Goal: Task Accomplishment & Management: Complete application form

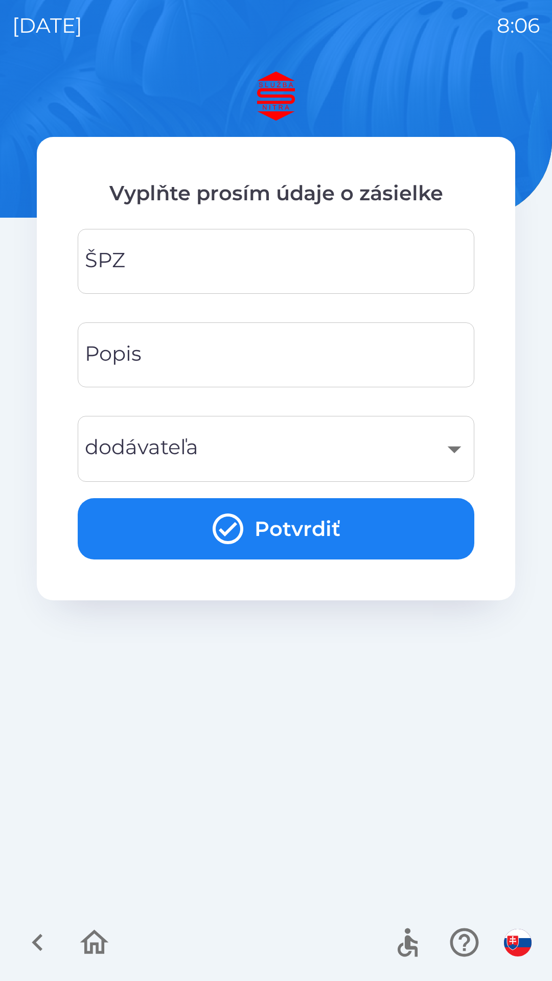
click at [323, 217] on div "Vyplňte prosím údaje o zásielke ŠPZ ŠPZ Popis Popis dodávateľa ​ dodávateľa Pot…" at bounding box center [276, 369] width 478 height 464
click at [259, 265] on input "ŠPZ" at bounding box center [276, 261] width 372 height 40
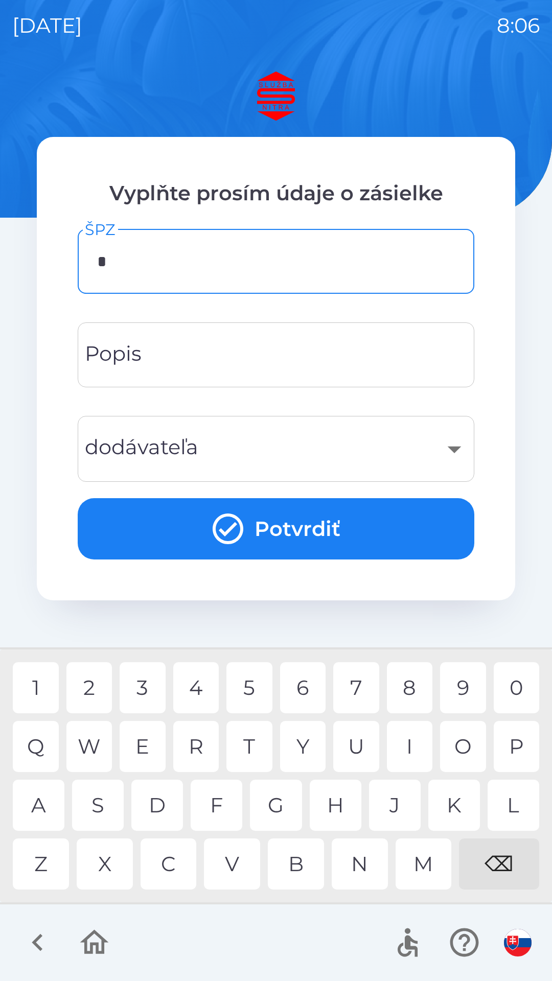
click at [251, 749] on div "T" at bounding box center [249, 746] width 46 height 51
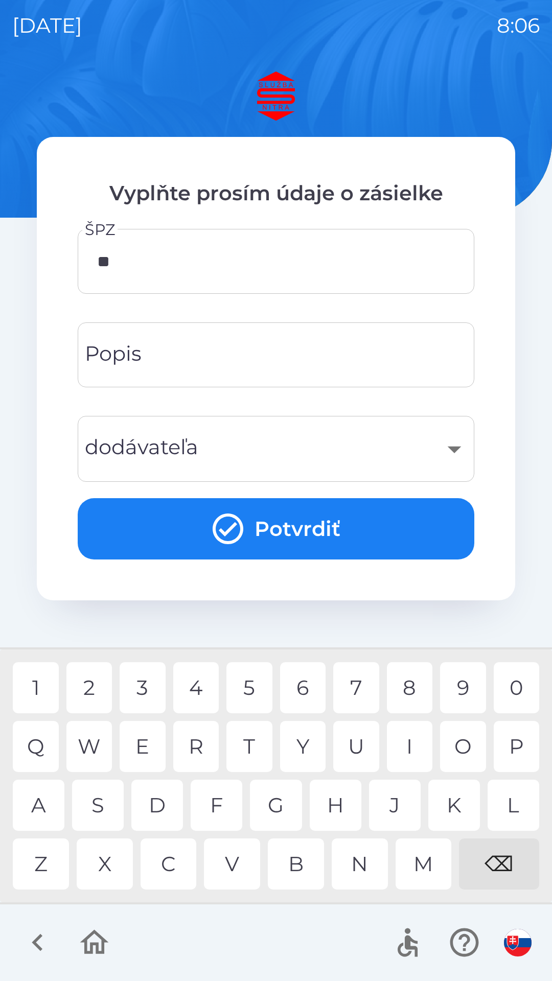
click at [356, 866] on div "N" at bounding box center [360, 864] width 56 height 51
click at [357, 680] on div "7" at bounding box center [356, 687] width 46 height 51
type input "*******"
click at [357, 751] on div "U" at bounding box center [356, 746] width 46 height 51
click at [210, 355] on input "Popis" at bounding box center [276, 355] width 372 height 40
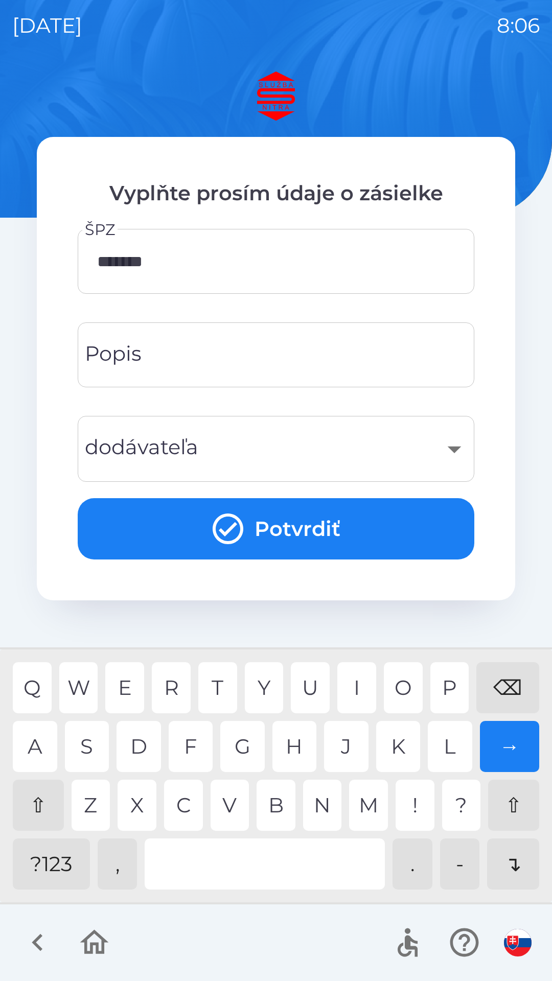
click at [225, 358] on input "Popis" at bounding box center [276, 355] width 372 height 40
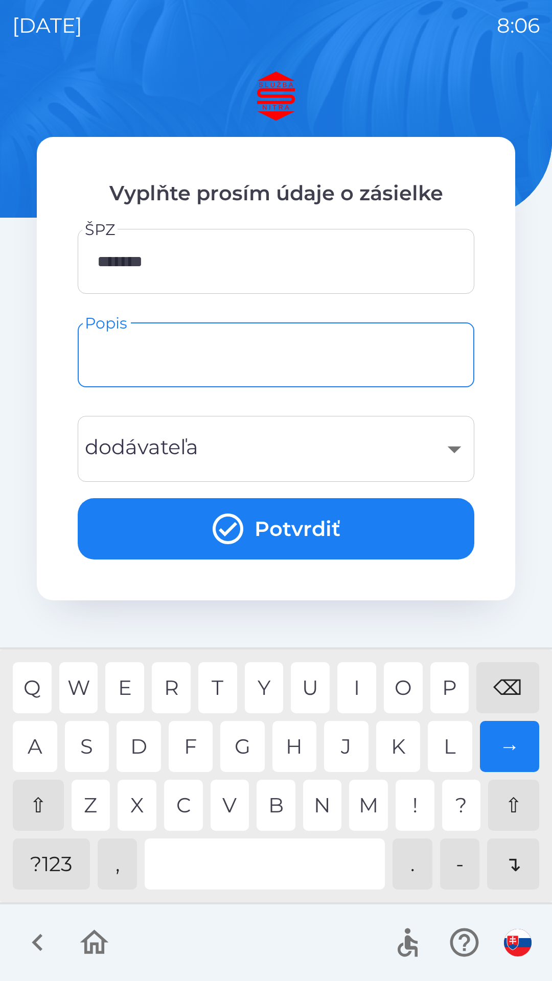
click at [312, 445] on div "​" at bounding box center [276, 448] width 372 height 41
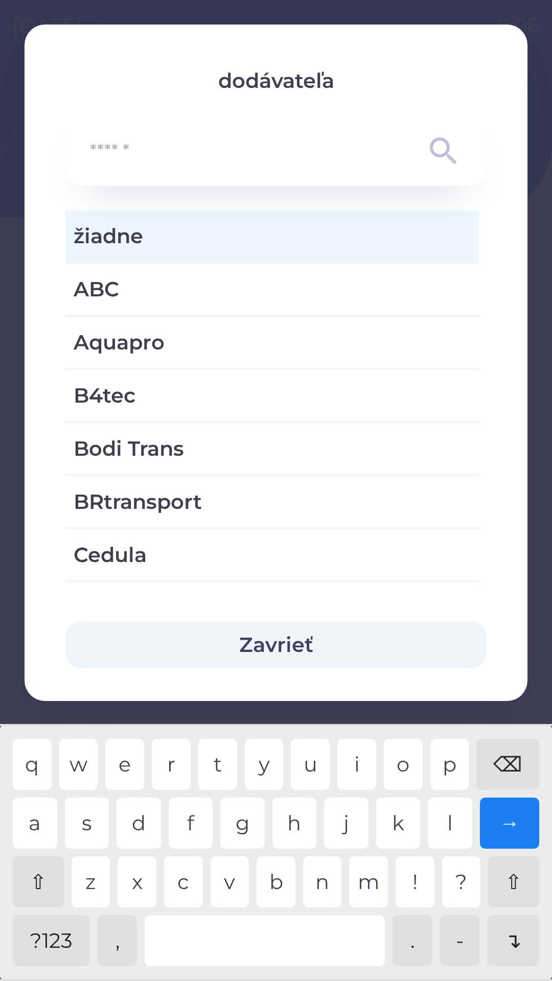
click at [341, 160] on input "text" at bounding box center [255, 151] width 331 height 28
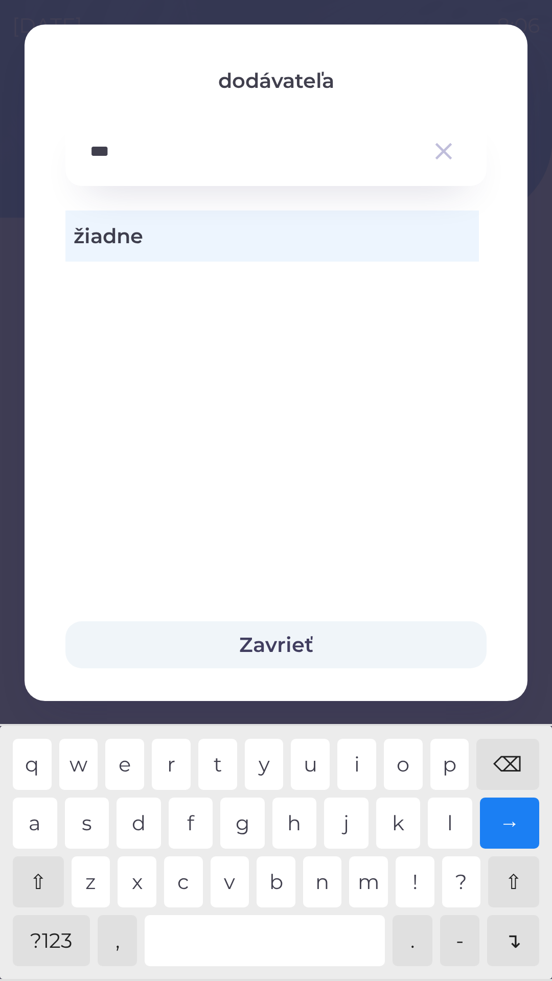
click at [216, 767] on div "t" at bounding box center [217, 764] width 39 height 51
type input "*"
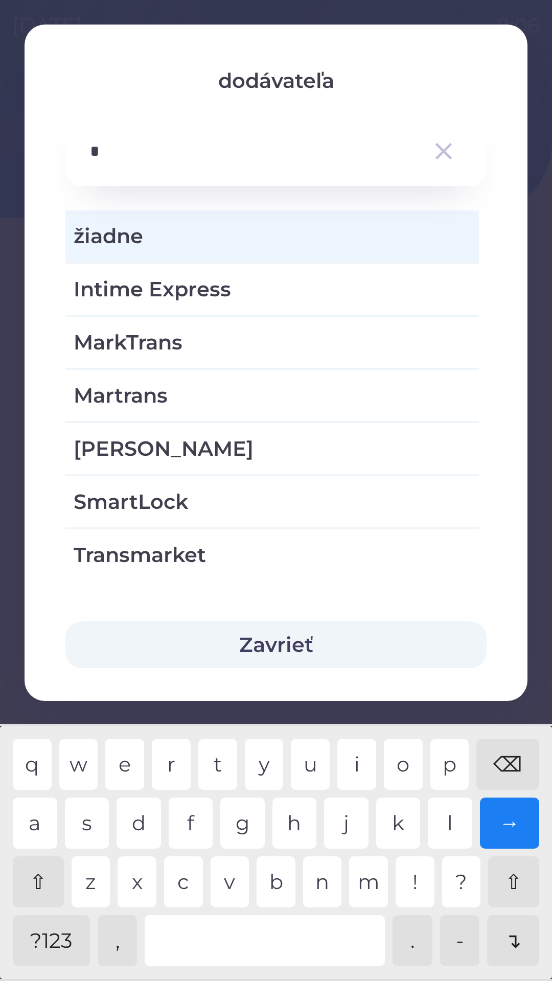
click at [514, 765] on div "⌫" at bounding box center [507, 764] width 63 height 51
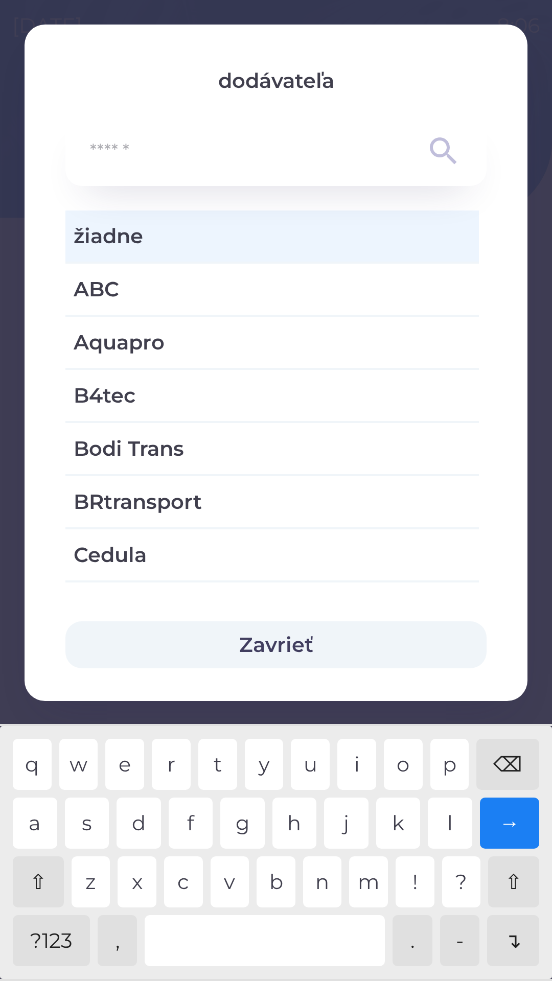
click at [508, 757] on div "⌫" at bounding box center [507, 764] width 63 height 51
click at [274, 244] on span "žiadne" at bounding box center [272, 236] width 397 height 31
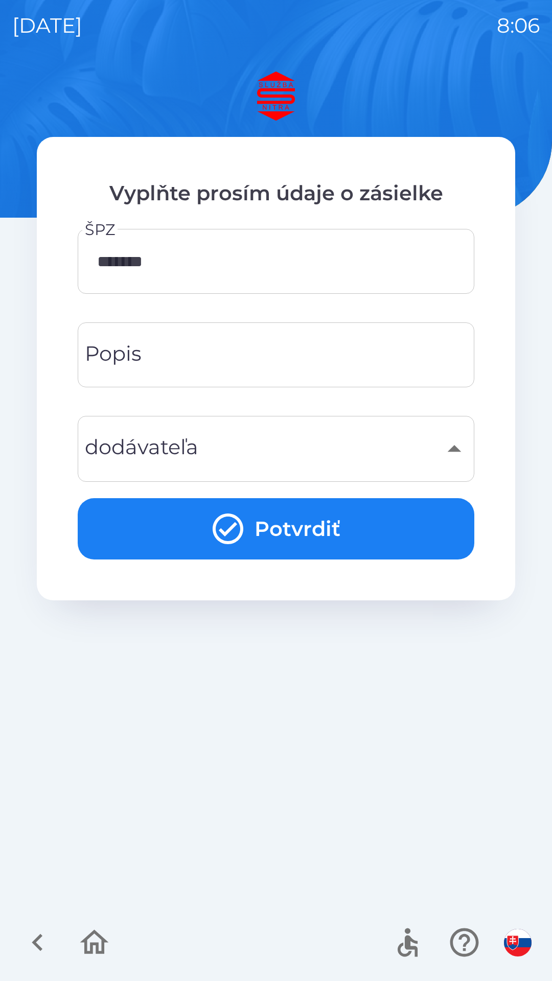
click at [219, 365] on input "Popis" at bounding box center [276, 355] width 372 height 40
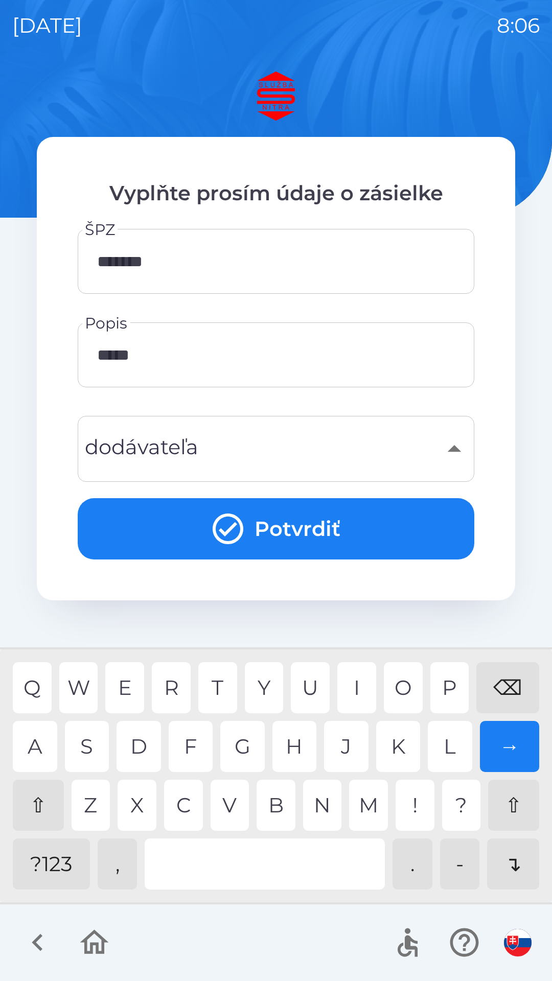
click at [369, 811] on div "M" at bounding box center [368, 805] width 39 height 51
click at [239, 837] on div "Q W E R T Y U I O P ⌫ A S D F G H J K L → ⇧ Z X C V B N M ! ? ⇧ ?123 , . - ↴" at bounding box center [276, 776] width 547 height 248
click at [405, 680] on div "O" at bounding box center [403, 687] width 39 height 51
click at [450, 739] on div "l" at bounding box center [450, 746] width 44 height 51
type input "**********"
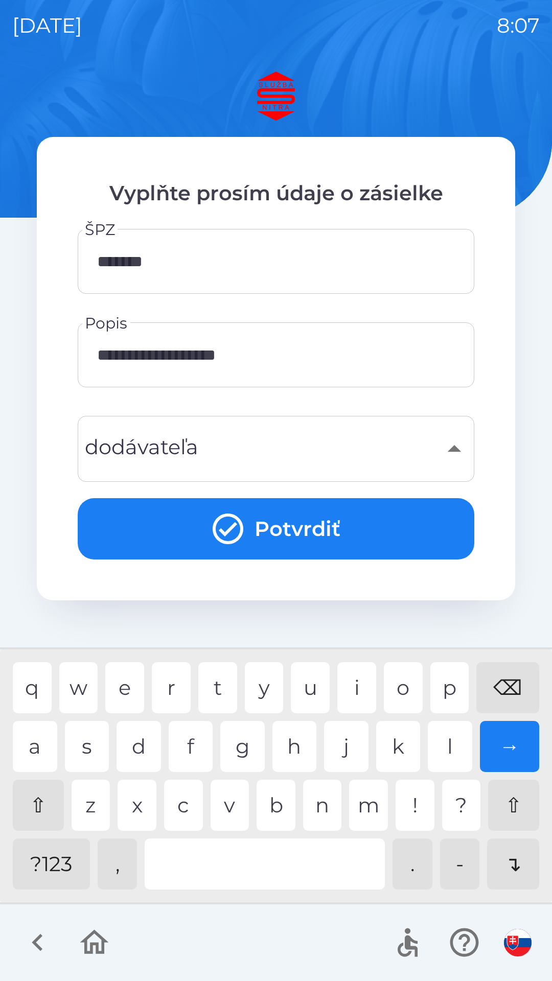
click at [320, 525] on button "Potvrdiť" at bounding box center [276, 528] width 397 height 61
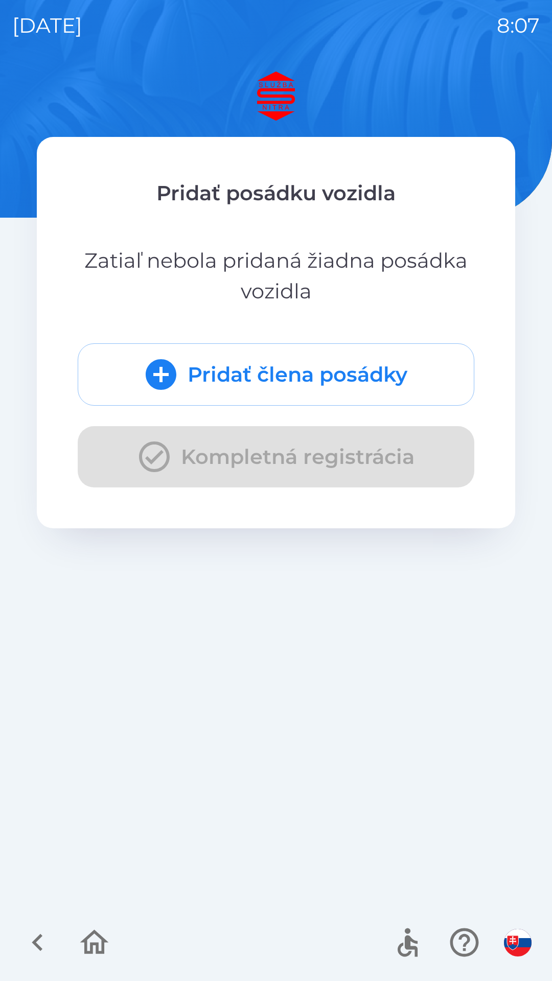
click at [267, 460] on div "Pridať člena posádky Kompletná registrácia" at bounding box center [276, 415] width 397 height 144
click at [281, 373] on button "Pridať člena posádky" at bounding box center [276, 374] width 397 height 62
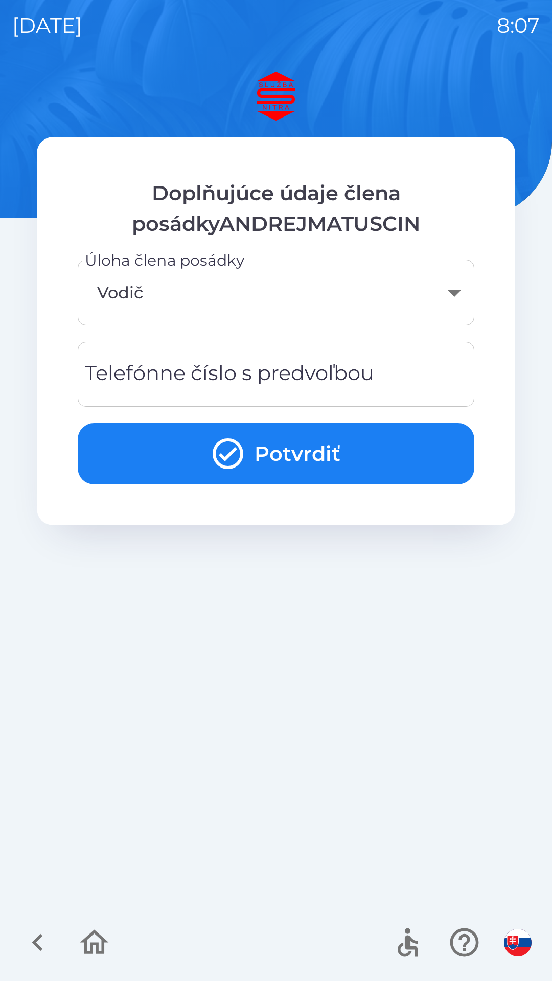
click at [288, 367] on div "Telefónne číslo s predvoľbou Telefónne číslo s predvoľbou" at bounding box center [276, 374] width 397 height 65
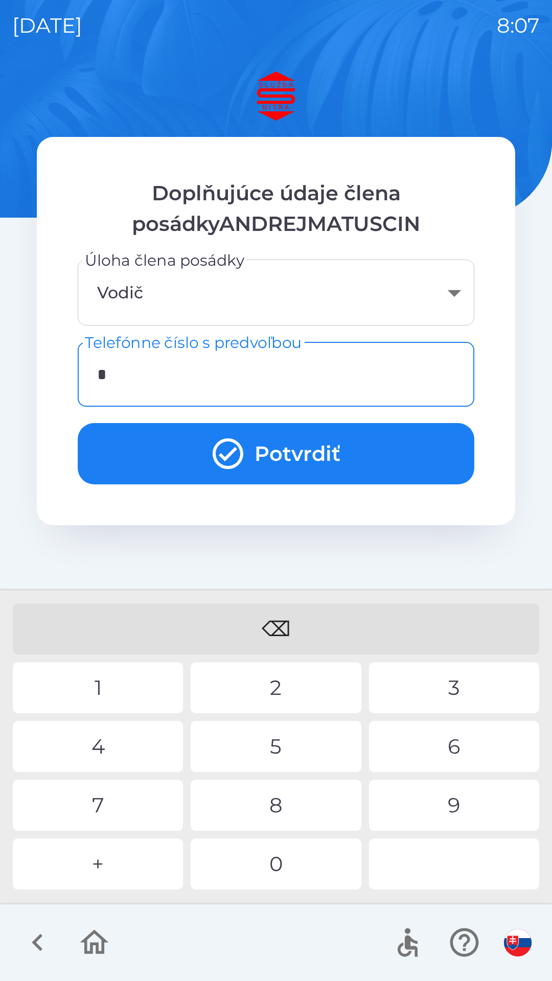
click at [124, 865] on div "+" at bounding box center [98, 864] width 170 height 51
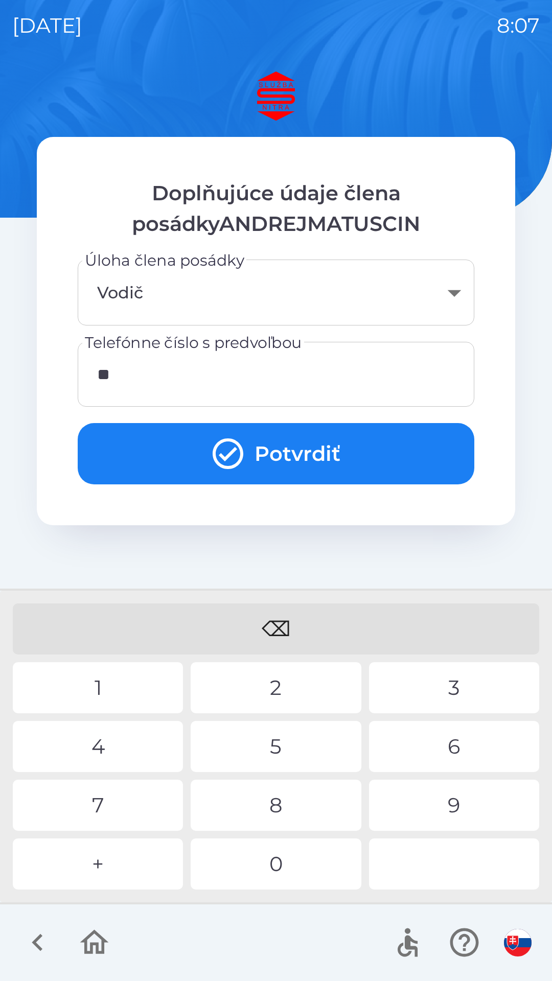
click at [132, 750] on div "4" at bounding box center [98, 746] width 170 height 51
click at [252, 687] on div "2" at bounding box center [276, 687] width 170 height 51
click at [118, 696] on div "1" at bounding box center [98, 687] width 170 height 51
click at [273, 814] on div "8" at bounding box center [276, 805] width 170 height 51
click at [130, 744] on div "4" at bounding box center [98, 746] width 170 height 51
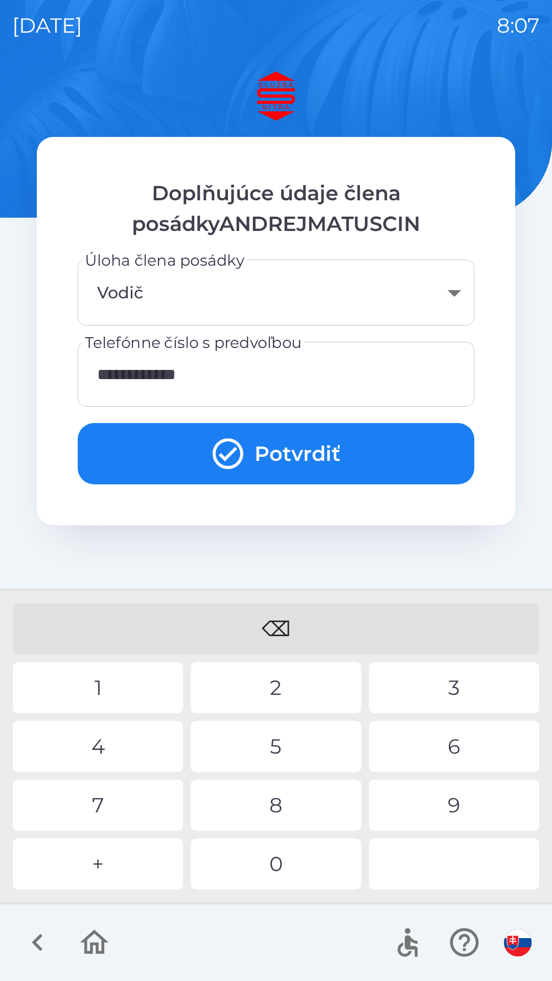
type input "**********"
click at [123, 804] on div "7" at bounding box center [98, 805] width 170 height 51
click at [277, 463] on button "Potvrdiť" at bounding box center [276, 453] width 397 height 61
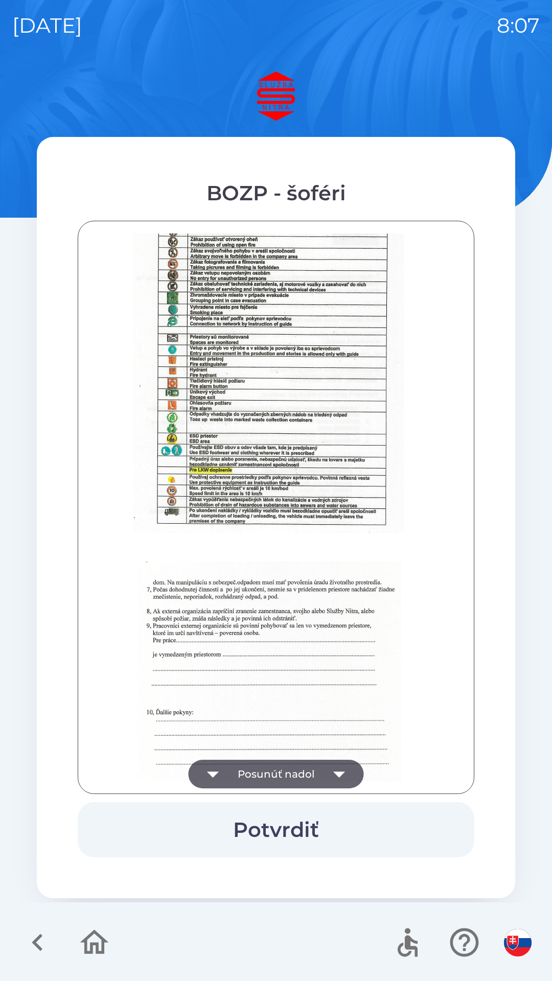
scroll to position [1145, 0]
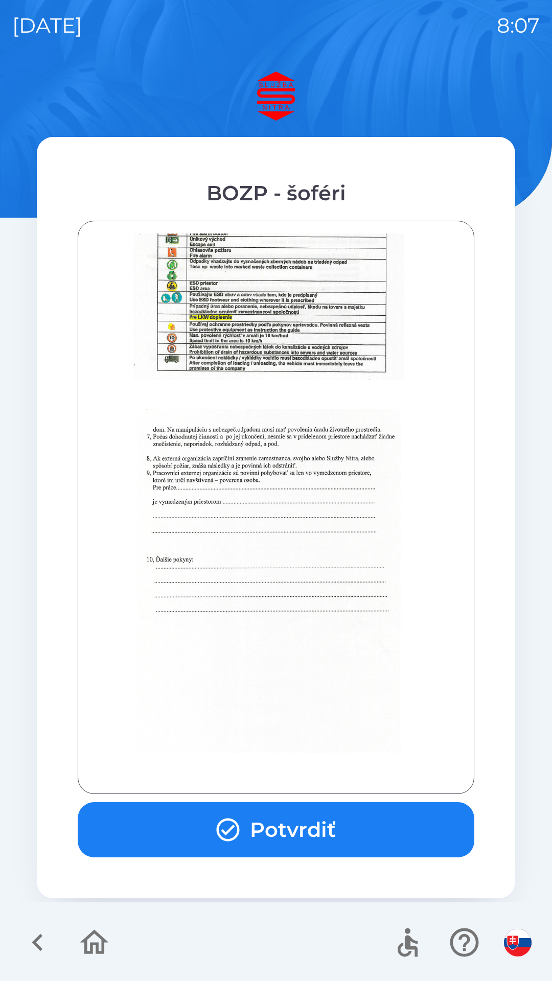
click at [317, 813] on button "Potvrdiť" at bounding box center [276, 829] width 397 height 55
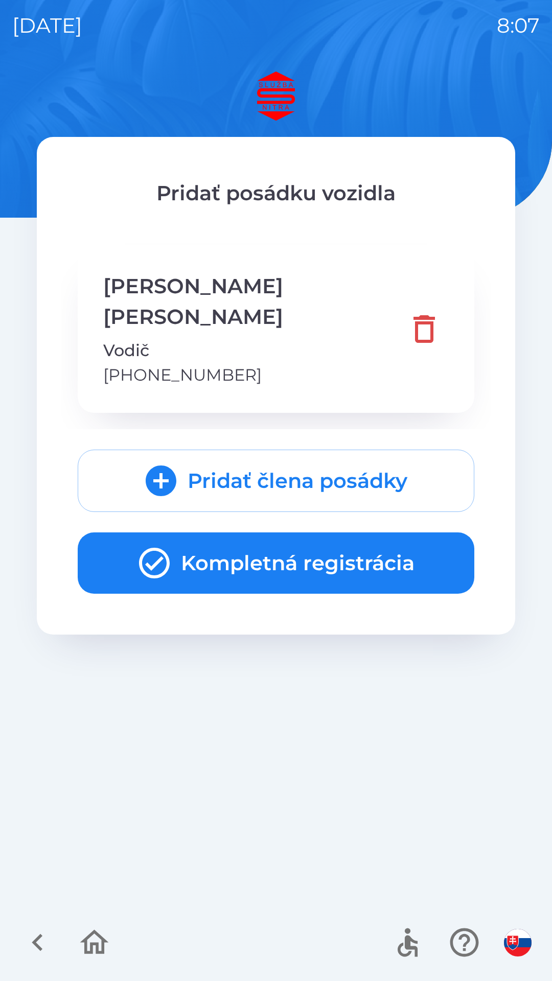
click at [357, 533] on button "Kompletná registrácia" at bounding box center [276, 563] width 397 height 61
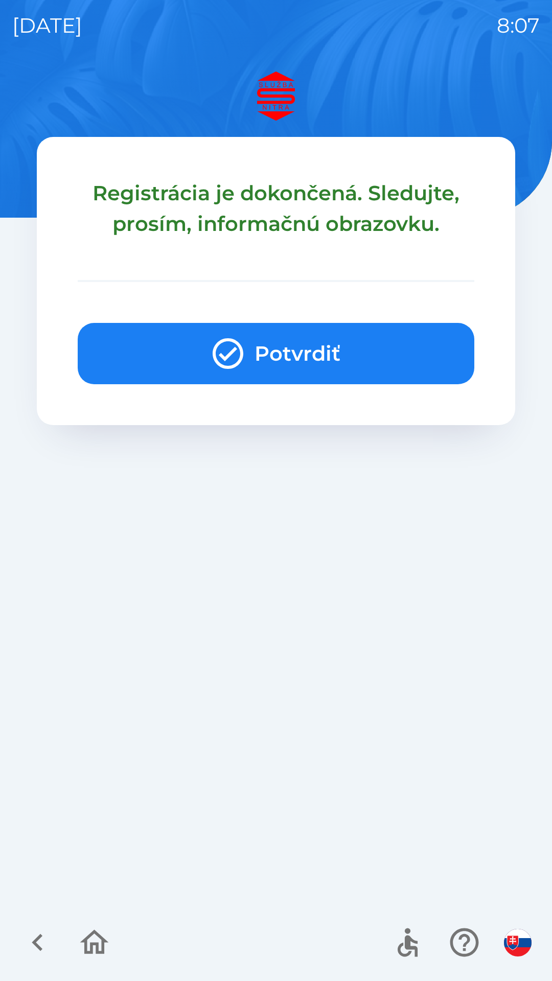
click at [281, 358] on button "Potvrdiť" at bounding box center [276, 353] width 397 height 61
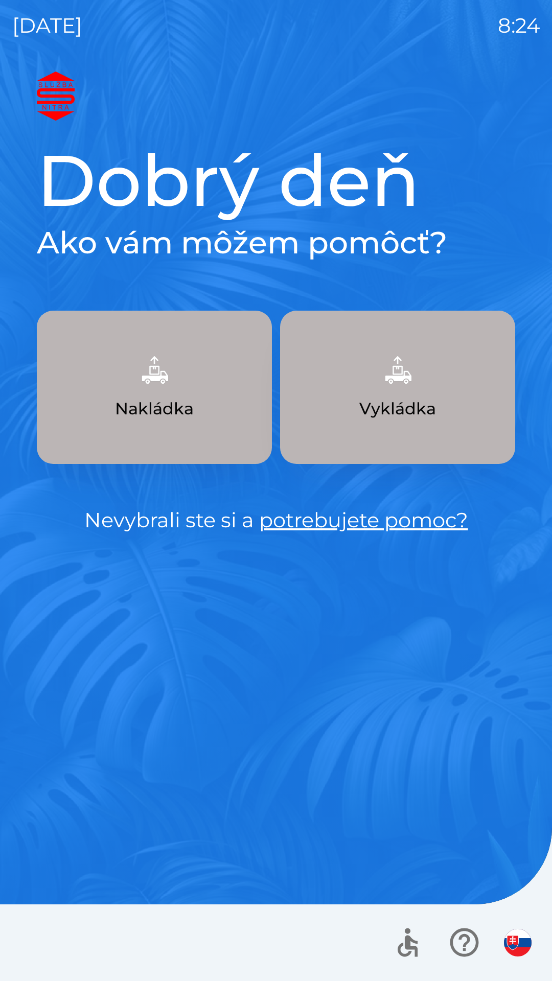
click at [417, 394] on button "Vykládka" at bounding box center [397, 387] width 235 height 153
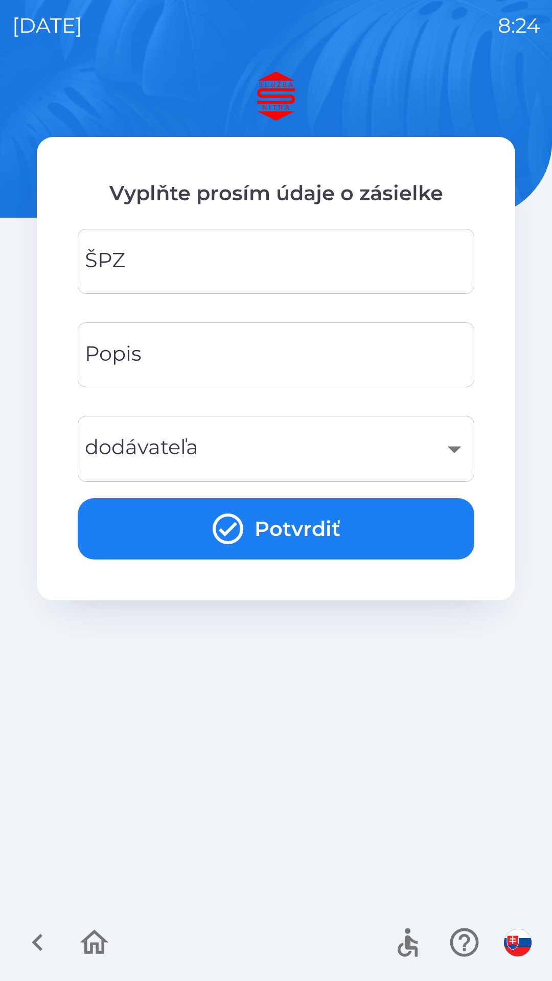
click at [263, 261] on input "ŠPZ" at bounding box center [276, 261] width 372 height 40
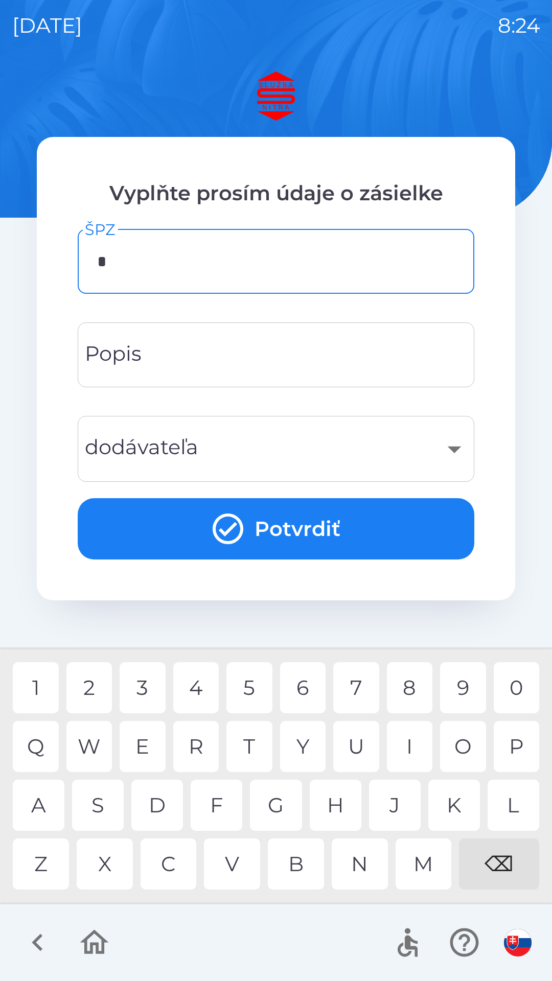
click at [292, 870] on div "B" at bounding box center [296, 864] width 56 height 51
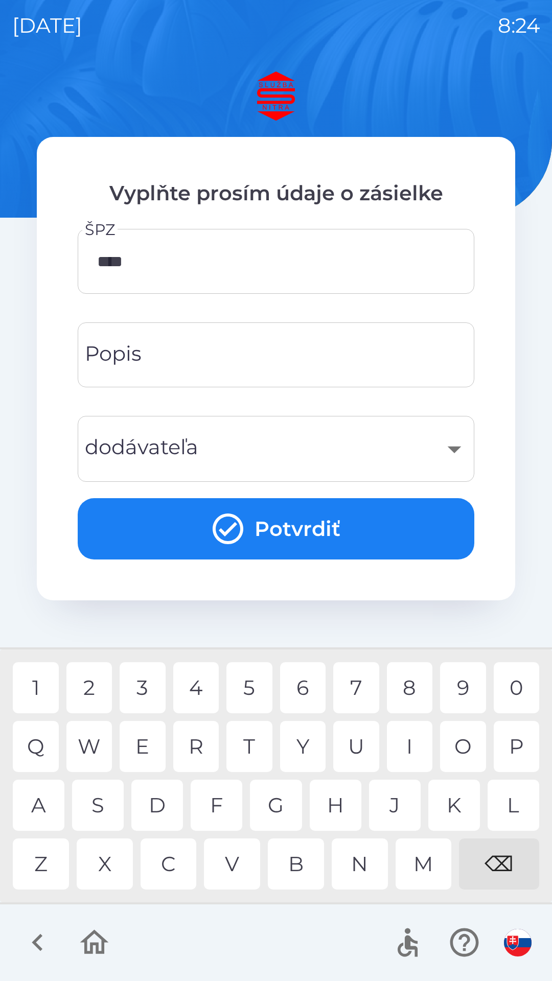
click at [200, 687] on div "4" at bounding box center [196, 687] width 46 height 51
click at [513, 678] on div "0" at bounding box center [517, 687] width 46 height 51
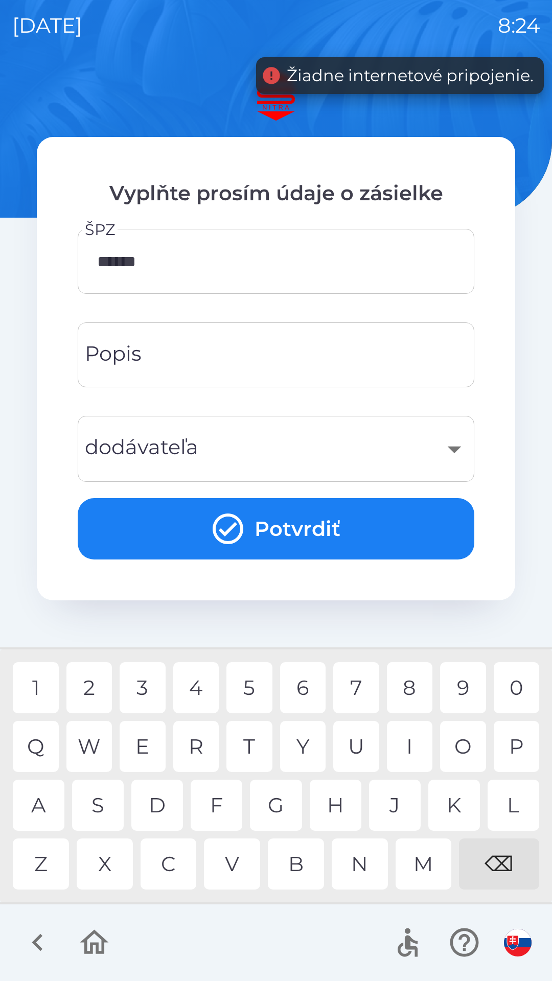
click at [287, 861] on div "B" at bounding box center [296, 864] width 56 height 51
type input "*******"
click at [305, 452] on div "​" at bounding box center [276, 448] width 372 height 41
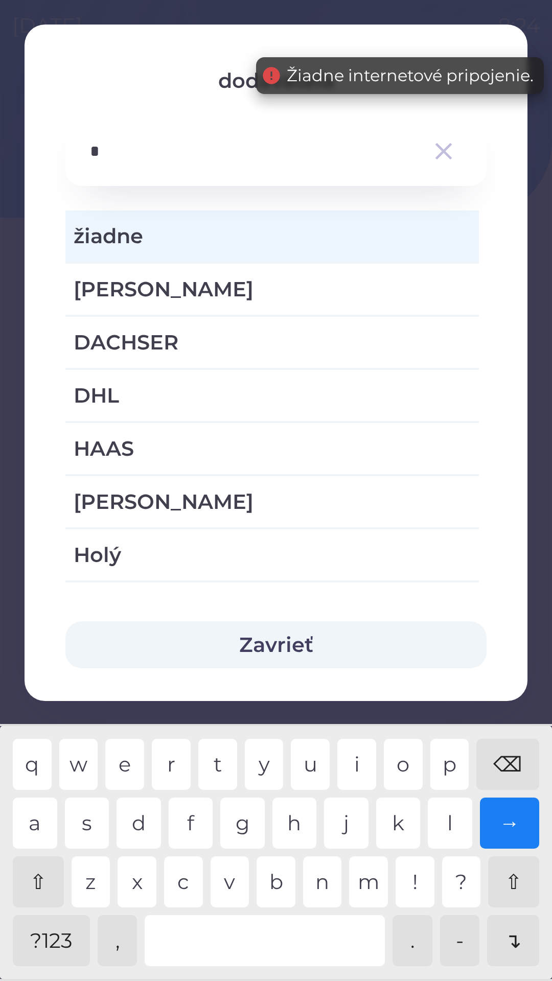
click at [296, 831] on div "h" at bounding box center [294, 823] width 44 height 51
type input "**"
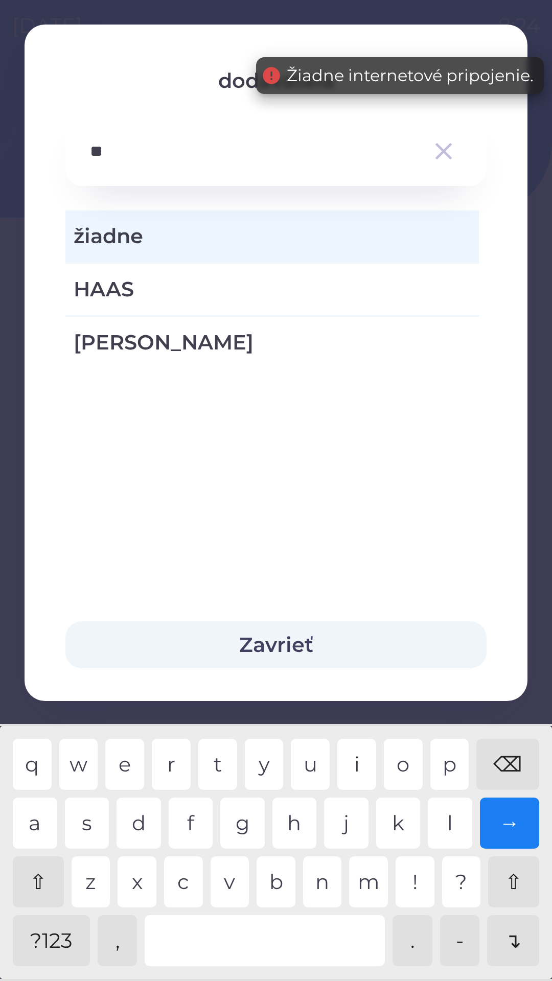
click at [132, 341] on span "[PERSON_NAME]" at bounding box center [272, 342] width 397 height 31
type input "***"
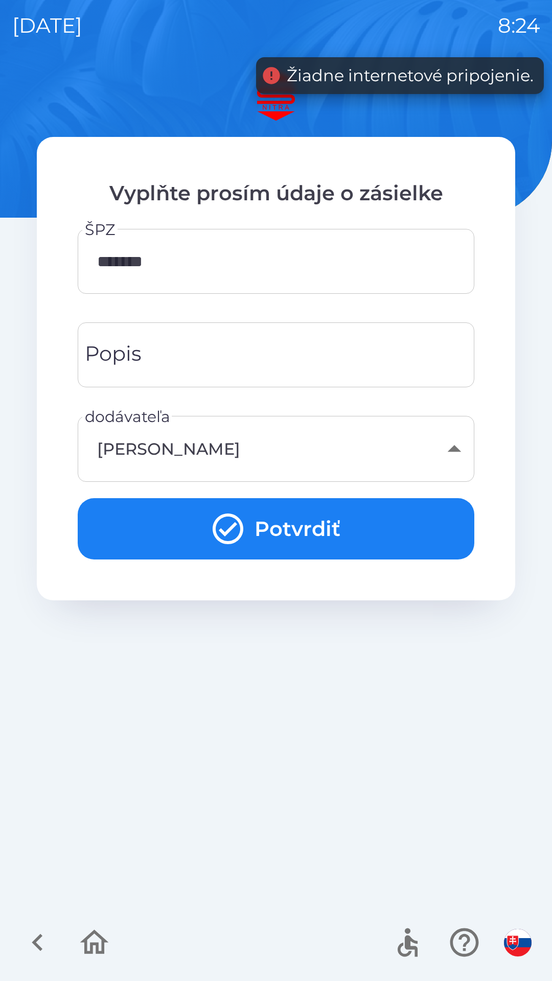
click at [205, 349] on input "Popis" at bounding box center [276, 355] width 372 height 40
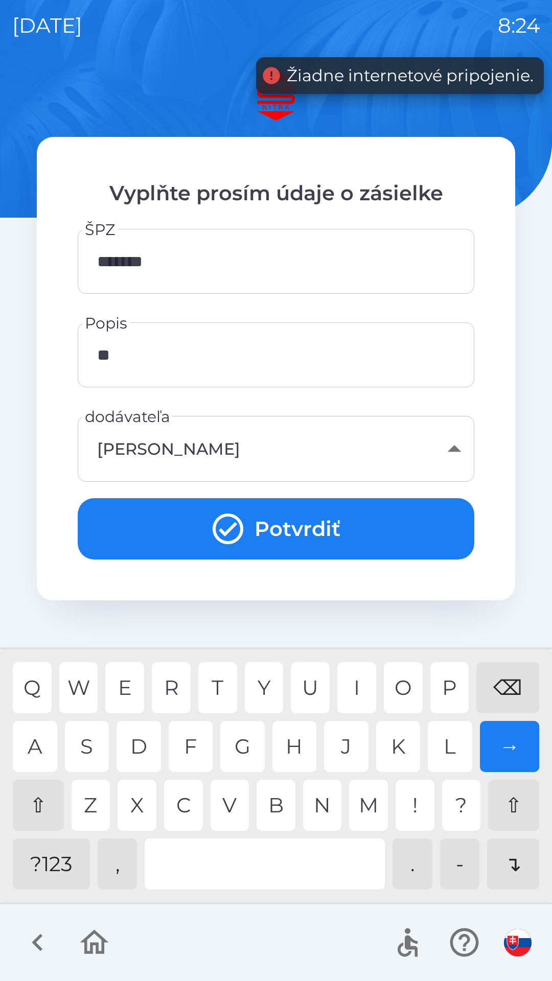
click at [321, 813] on div "N" at bounding box center [322, 805] width 39 height 51
click at [511, 684] on div "⌫" at bounding box center [507, 687] width 63 height 51
click at [510, 683] on div "⌫" at bounding box center [507, 687] width 63 height 51
click at [317, 802] on div "n" at bounding box center [322, 805] width 39 height 51
click at [305, 680] on div "u" at bounding box center [310, 687] width 39 height 51
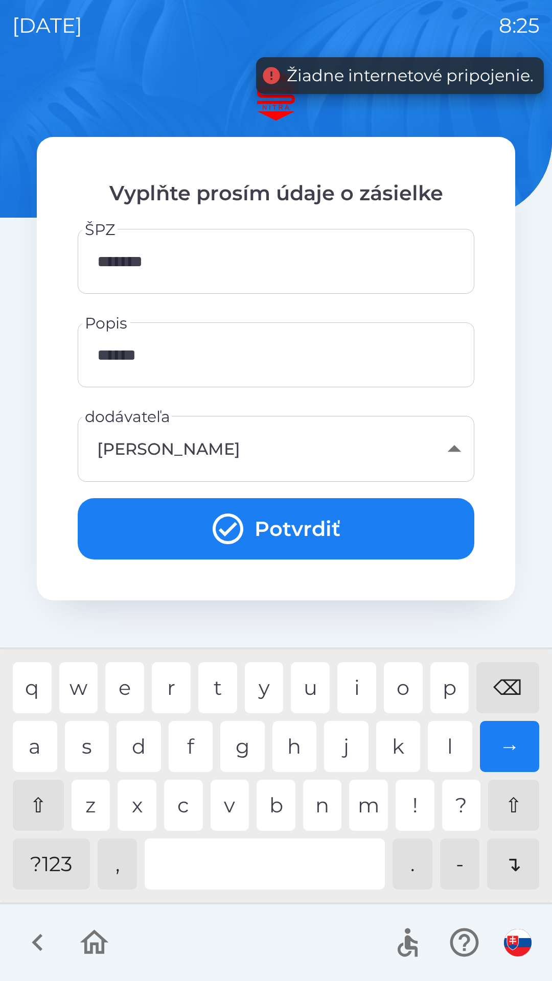
click at [87, 744] on div "s" at bounding box center [87, 746] width 44 height 51
type input "********"
click at [274, 519] on button "Potvrdiť" at bounding box center [276, 528] width 397 height 61
